Goal: Book appointment/travel/reservation

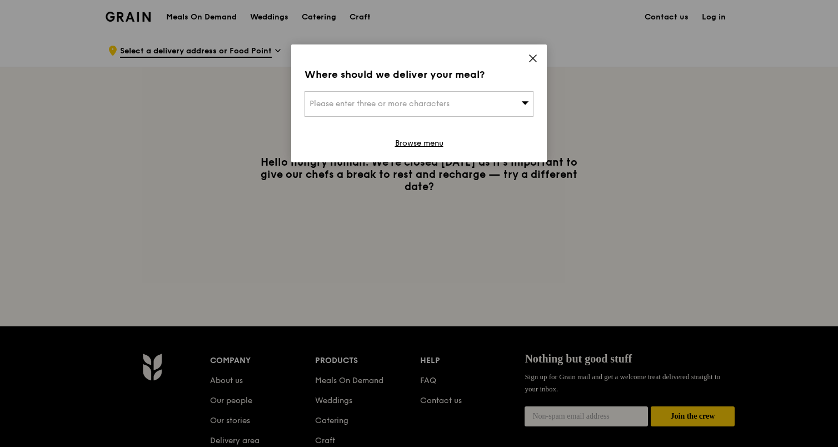
click at [451, 111] on div "Please enter three or more characters" at bounding box center [419, 104] width 229 height 26
click at [441, 107] on input "search" at bounding box center [419, 104] width 228 height 24
type input "691114"
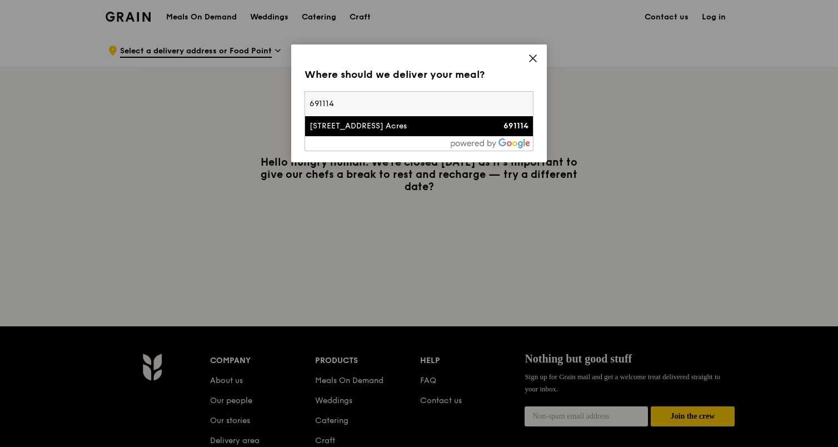
click at [422, 127] on div "[STREET_ADDRESS] Acres" at bounding box center [392, 126] width 165 height 11
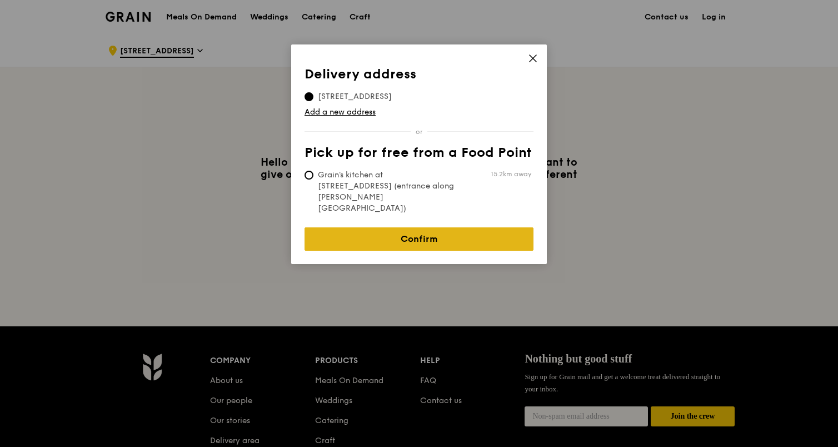
click at [390, 227] on link "Confirm" at bounding box center [419, 238] width 229 height 23
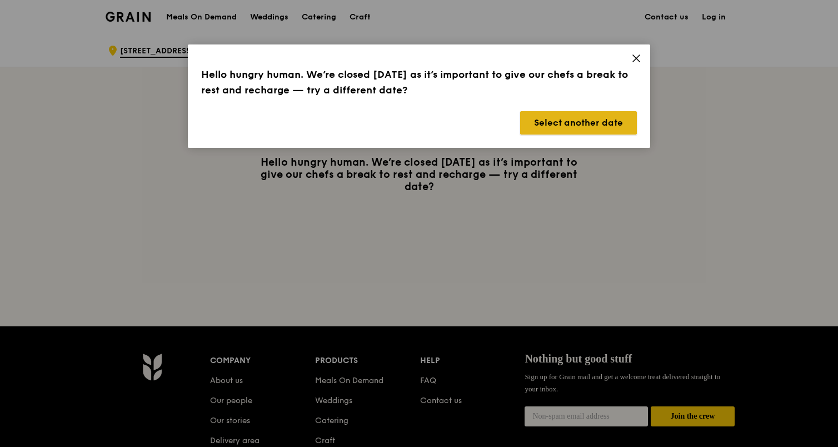
click at [558, 120] on button "Select another date" at bounding box center [578, 122] width 117 height 23
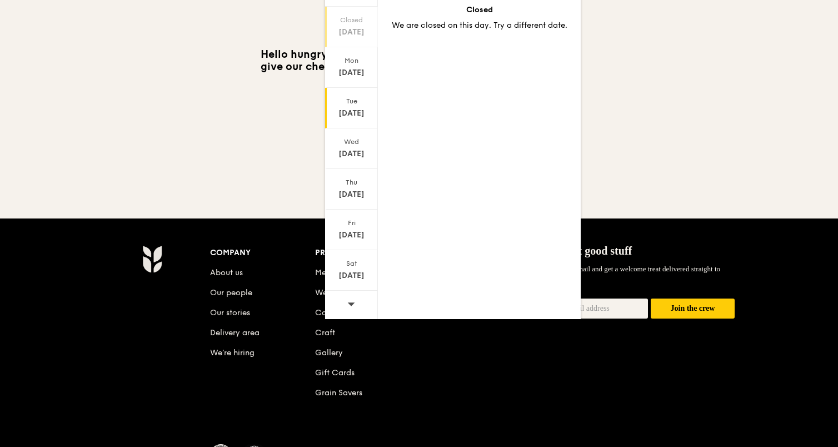
scroll to position [183, 0]
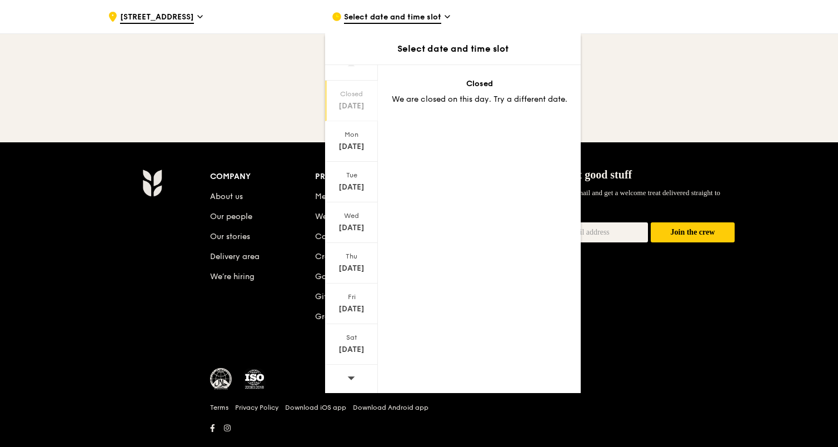
click at [350, 377] on icon at bounding box center [351, 377] width 7 height 3
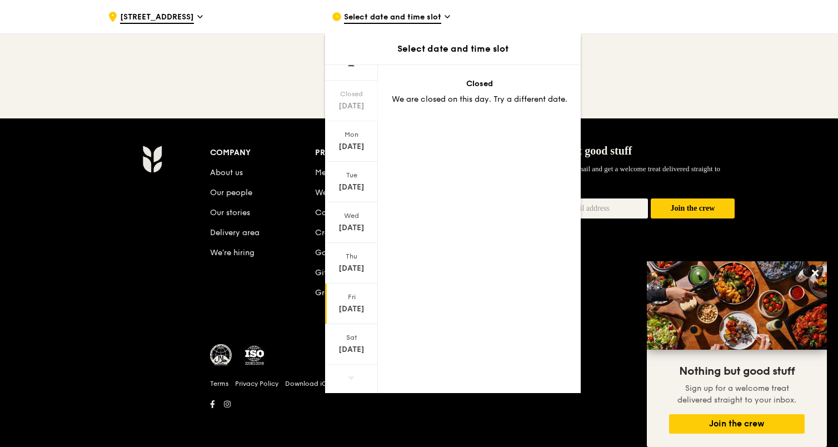
scroll to position [0, 0]
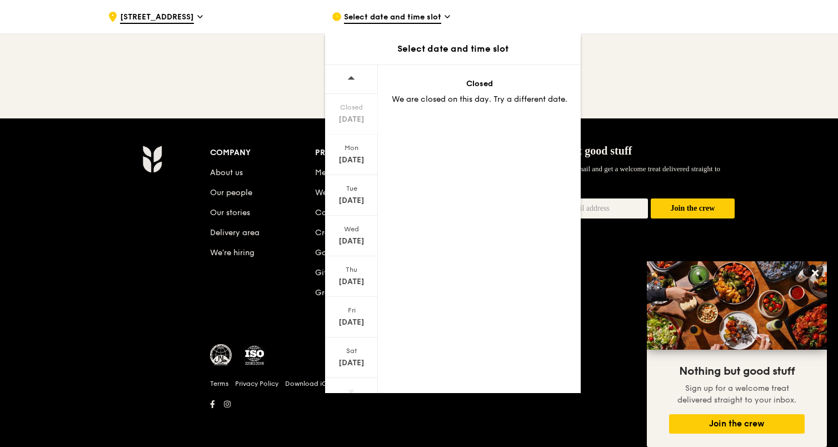
click at [407, 19] on span "Select date and time slot" at bounding box center [392, 18] width 97 height 12
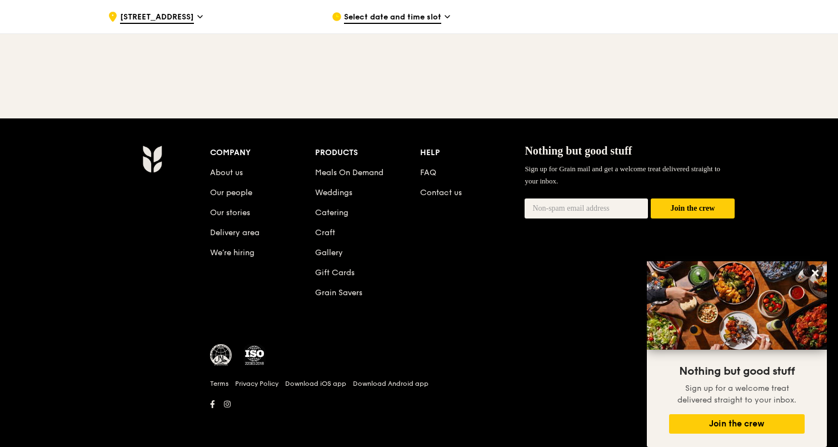
click at [440, 22] on span "Select date and time slot" at bounding box center [392, 18] width 97 height 12
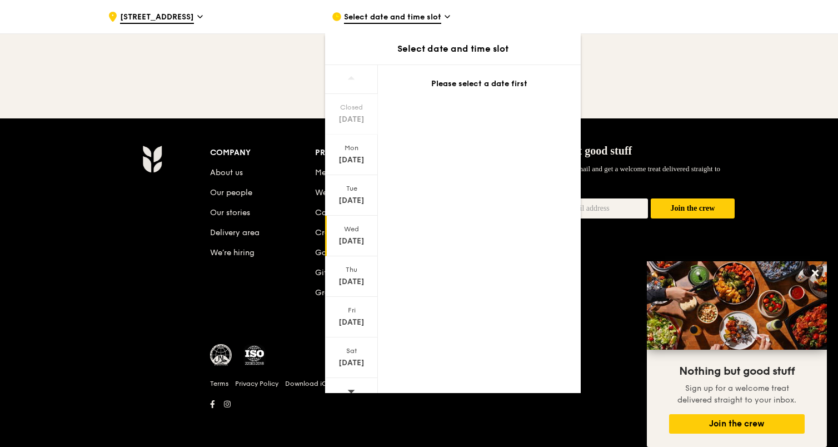
scroll to position [13, 0]
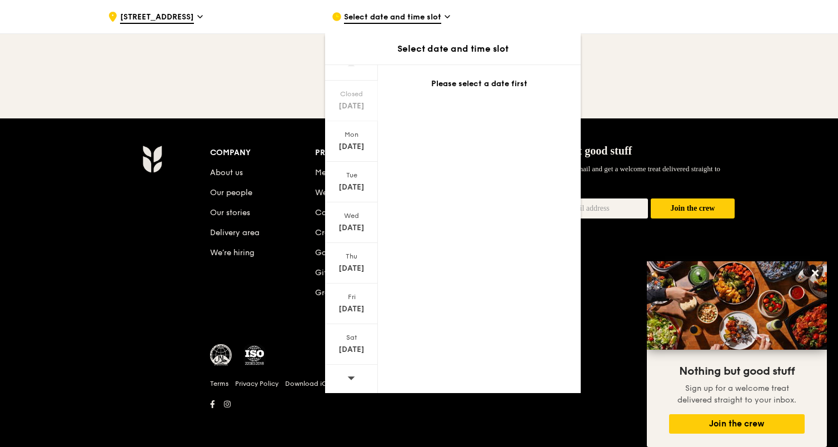
click at [350, 378] on icon at bounding box center [351, 377] width 7 height 3
click at [355, 351] on div "[DATE]" at bounding box center [351, 349] width 49 height 11
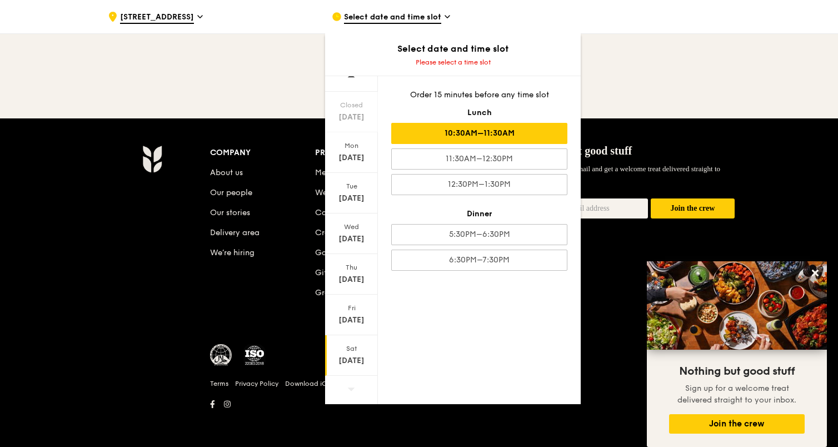
click at [536, 132] on div "10:30AM–11:30AM" at bounding box center [479, 133] width 176 height 21
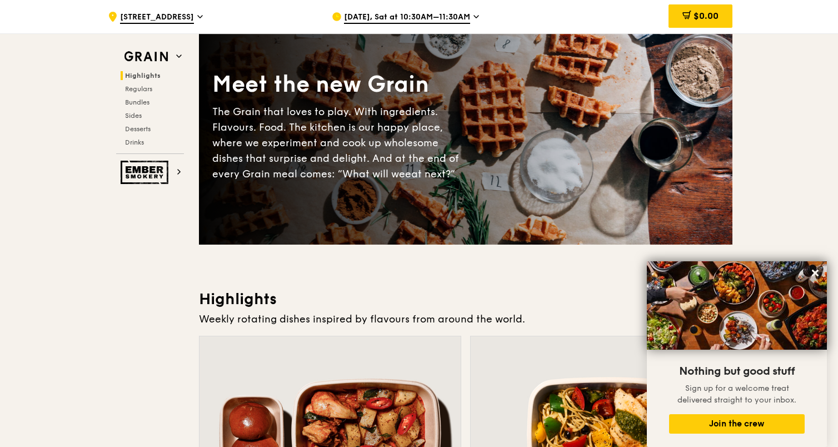
scroll to position [0, 0]
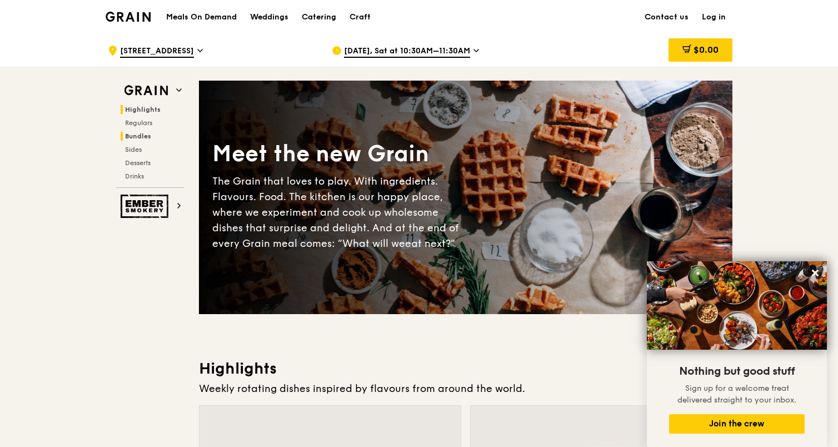
click at [140, 137] on span "Bundles" at bounding box center [138, 136] width 26 height 8
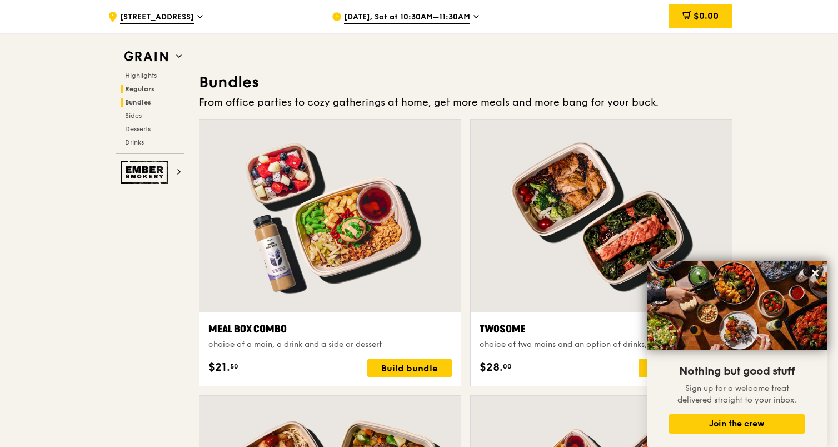
scroll to position [1601, 0]
